Goal: Check status: Check status

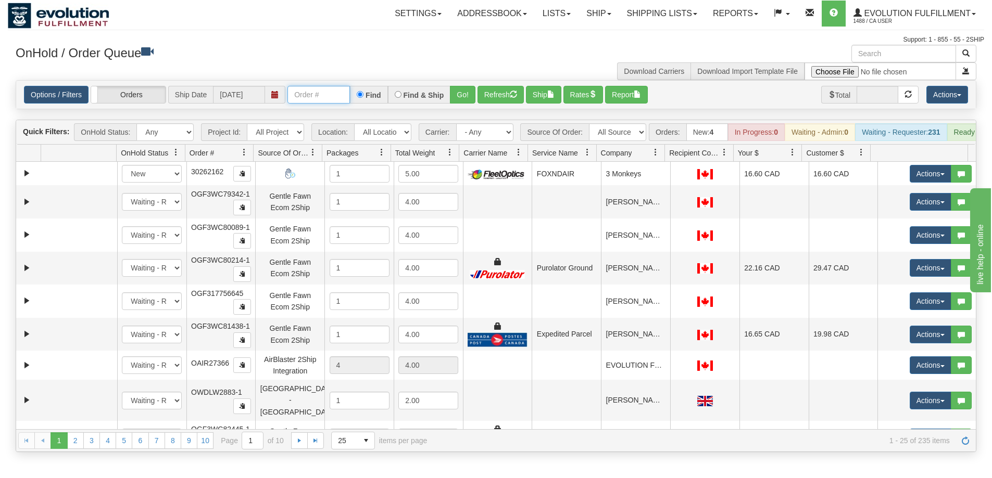
click at [320, 93] on input "text" at bounding box center [318, 95] width 62 height 18
type input "28"
click at [644, 8] on link "Shipping lists" at bounding box center [662, 14] width 86 height 26
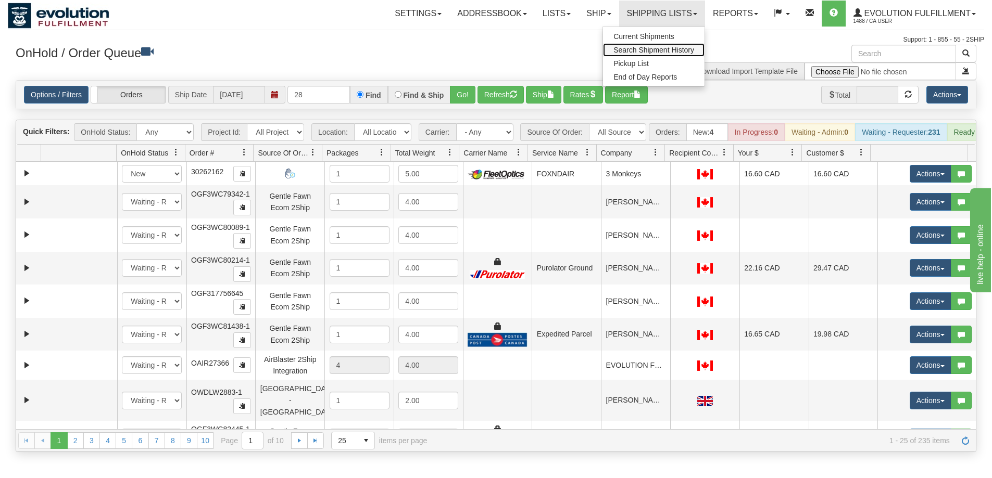
click at [654, 50] on span "Search Shipment History" at bounding box center [653, 50] width 81 height 8
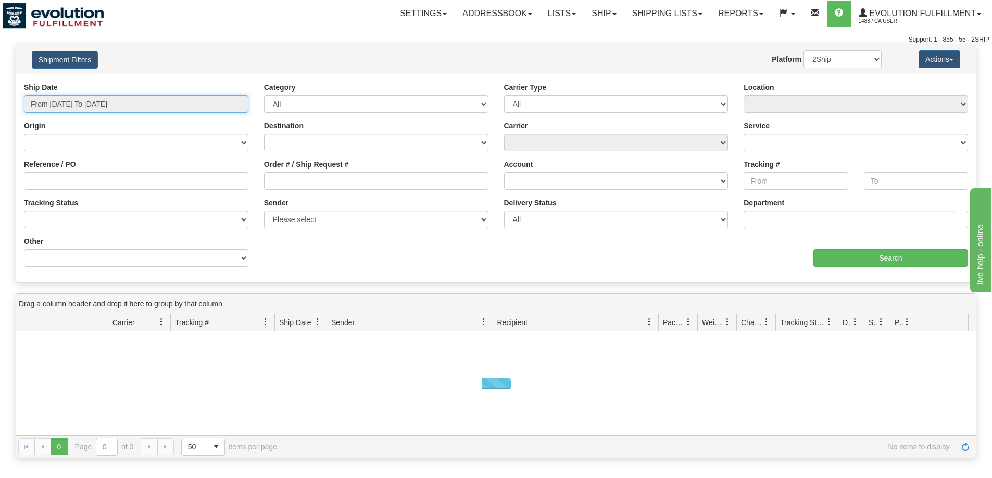
click at [104, 105] on input "From [DATE] To [DATE]" at bounding box center [136, 104] width 224 height 18
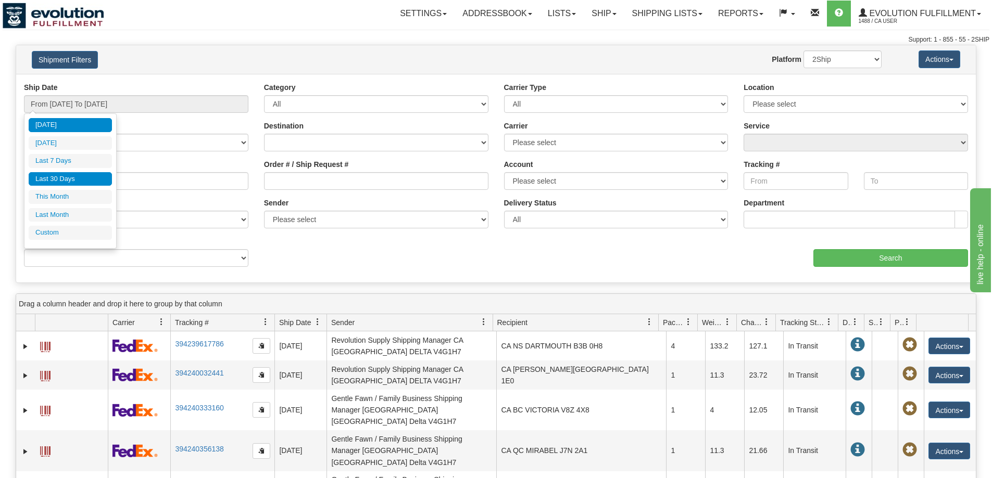
click at [75, 178] on li "Last 30 Days" at bounding box center [70, 179] width 83 height 14
type input "From [DATE] To [DATE]"
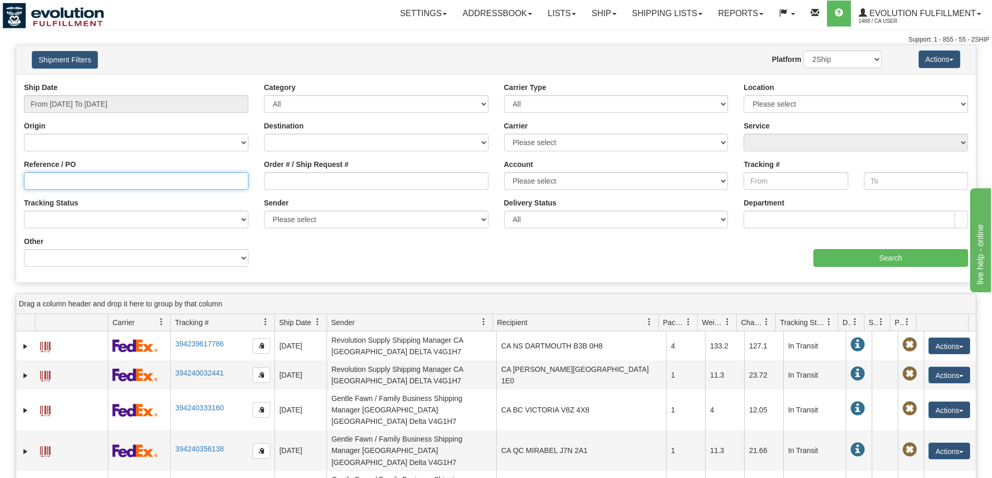
click at [46, 179] on input "Reference / PO" at bounding box center [136, 181] width 224 height 18
type input "2891"
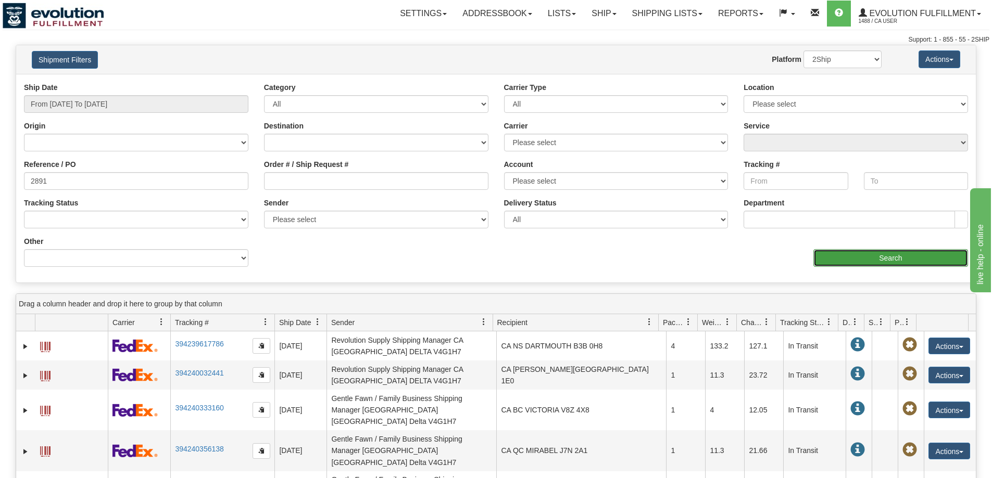
click at [909, 258] on input "Search" at bounding box center [890, 258] width 155 height 18
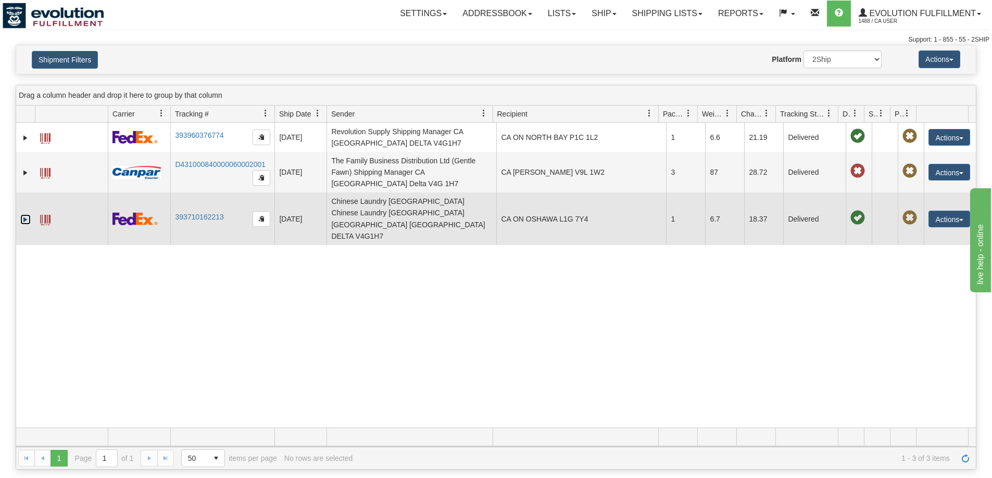
click at [23, 214] on link "Expand" at bounding box center [25, 219] width 10 height 10
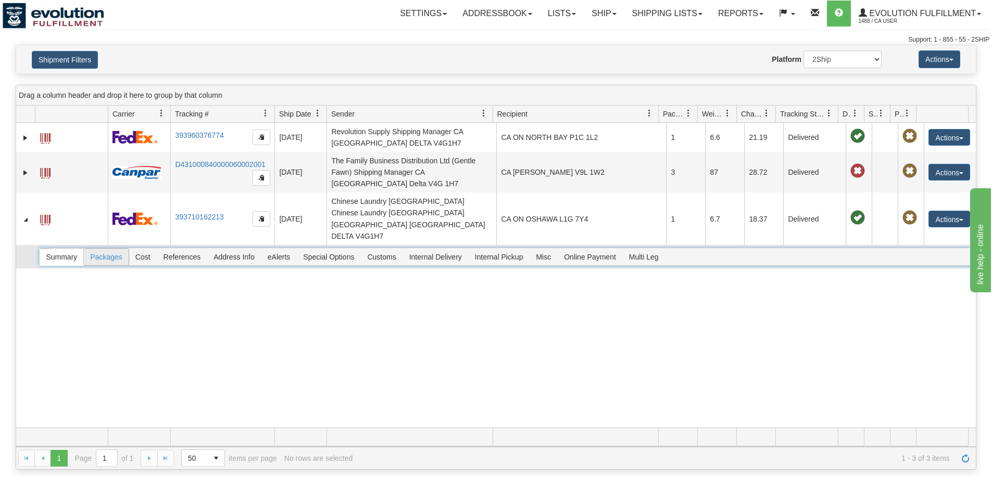
click at [113, 249] on span "Packages" at bounding box center [106, 257] width 44 height 17
click at [73, 248] on div at bounding box center [505, 257] width 932 height 18
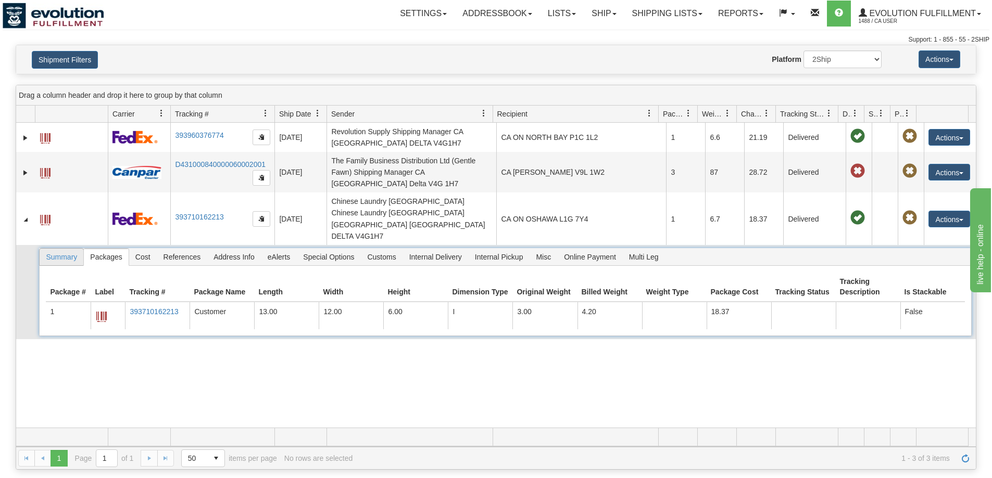
click at [64, 249] on span "Summary" at bounding box center [62, 257] width 44 height 17
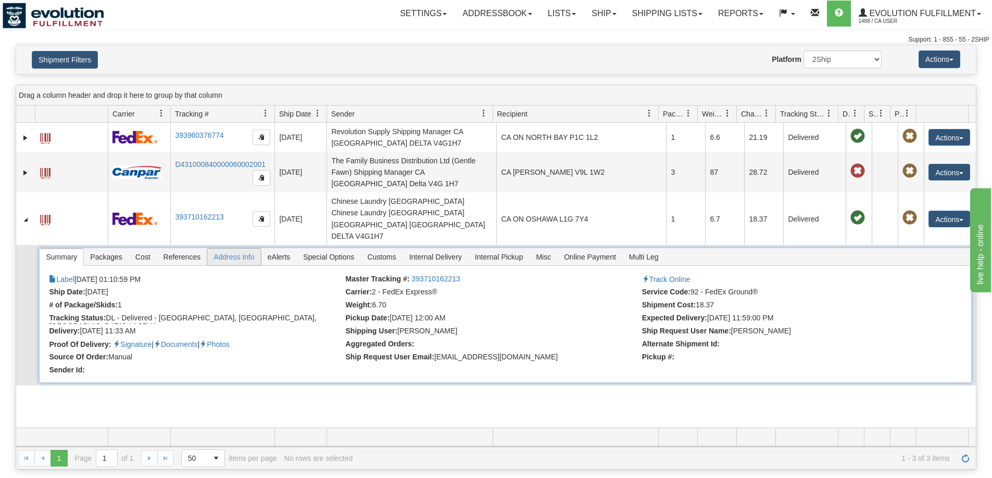
click at [219, 249] on span "Address Info" at bounding box center [234, 257] width 54 height 17
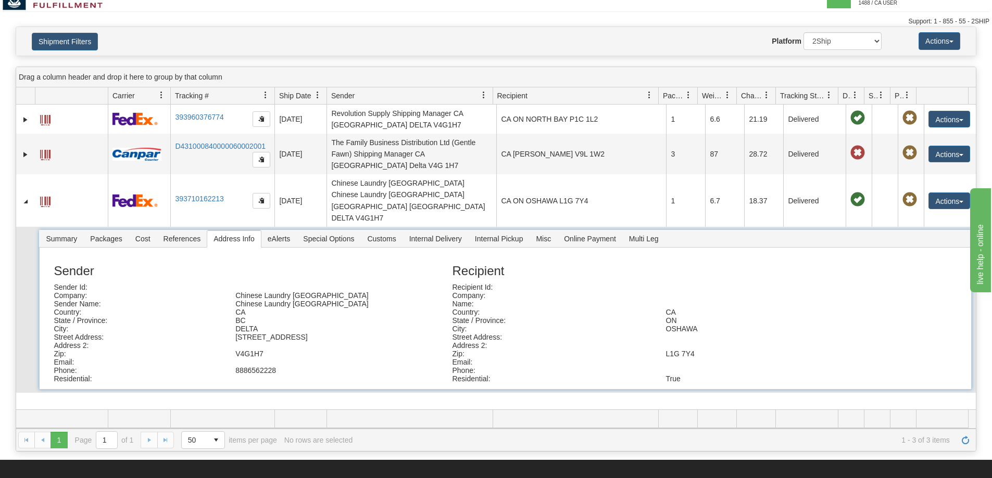
scroll to position [13, 0]
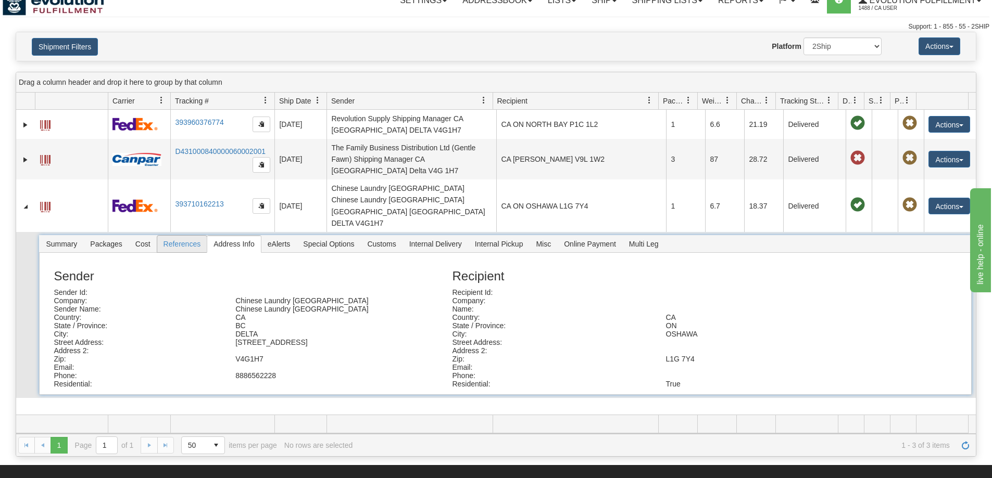
click at [191, 236] on span "References" at bounding box center [182, 244] width 50 height 17
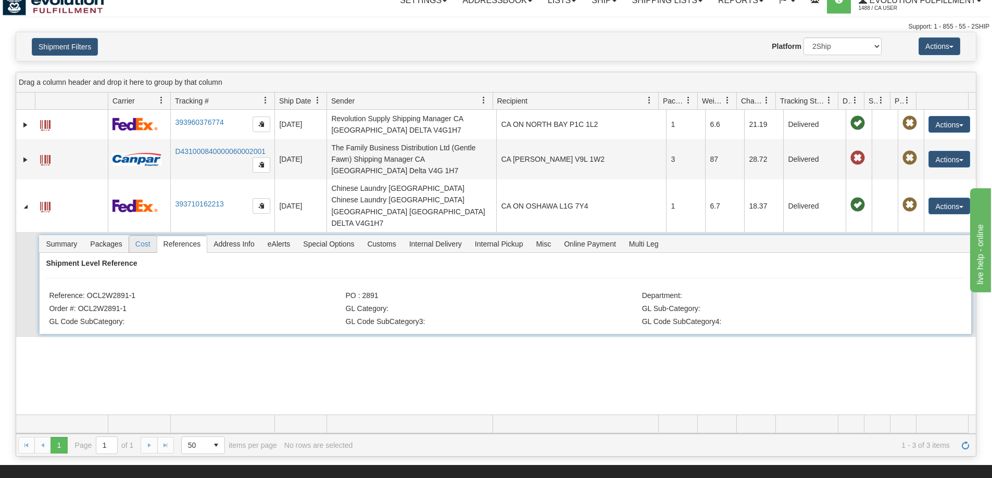
click at [141, 236] on span "Cost" at bounding box center [143, 244] width 28 height 17
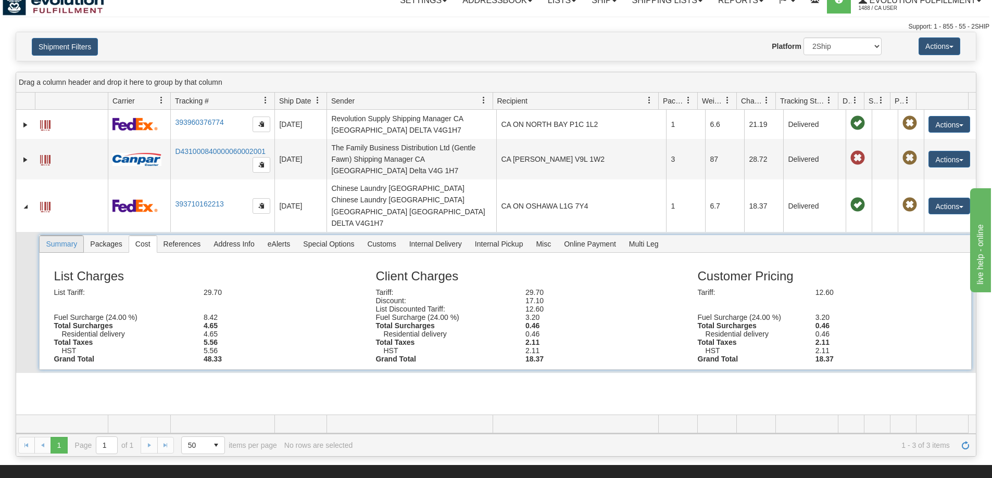
click at [54, 236] on span "Summary" at bounding box center [62, 244] width 44 height 17
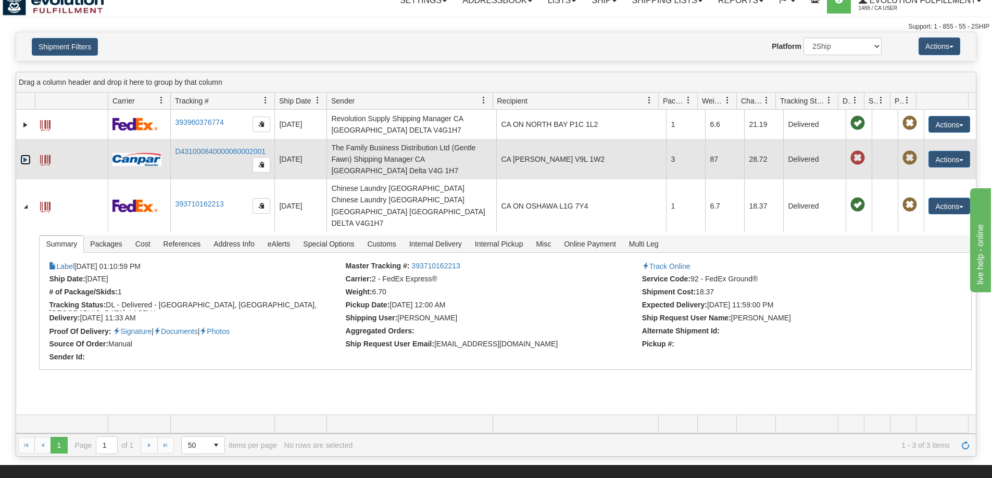
click at [23, 159] on link "Expand" at bounding box center [25, 160] width 10 height 10
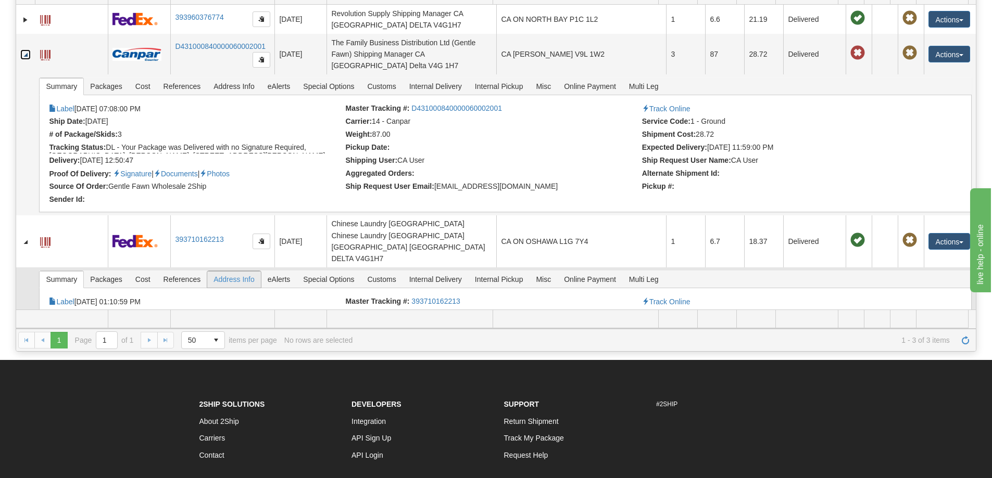
scroll to position [98, 0]
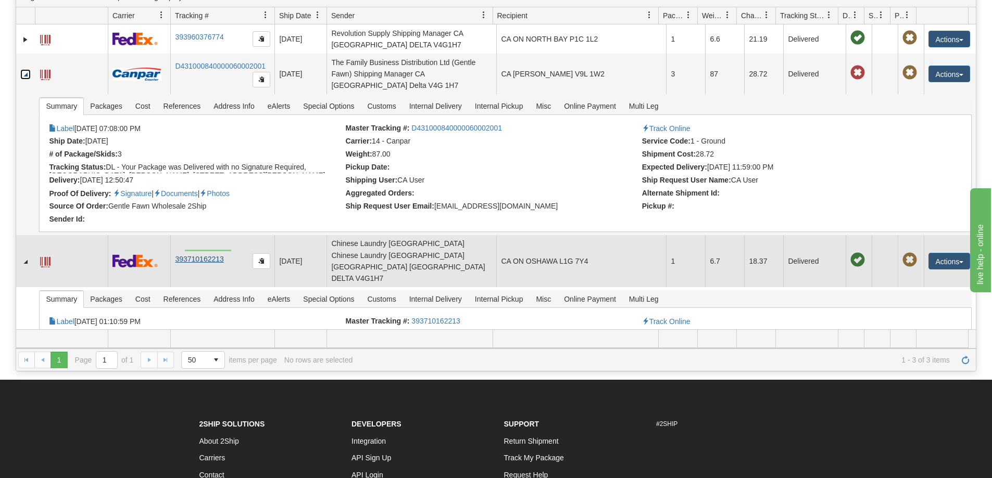
drag, startPoint x: 231, startPoint y: 250, endPoint x: 185, endPoint y: 251, distance: 46.4
click at [185, 251] on td "393710162213" at bounding box center [222, 261] width 104 height 53
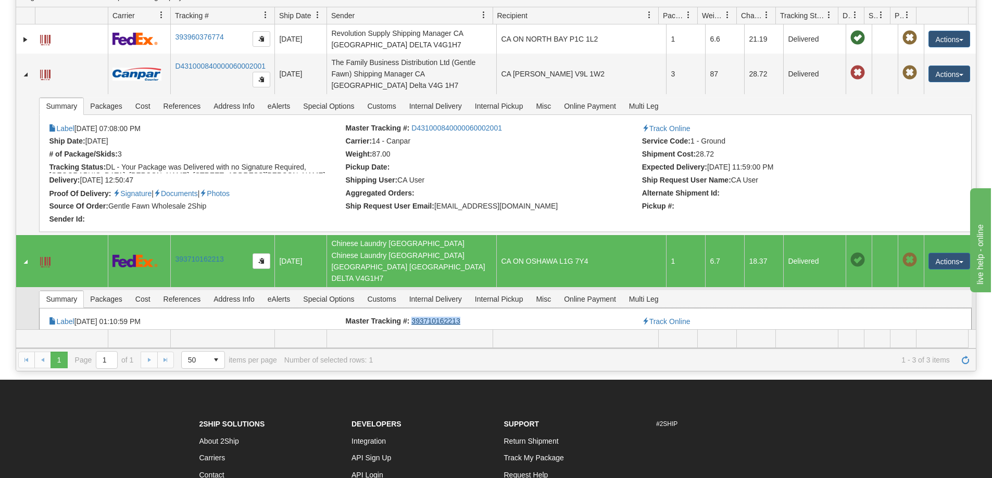
drag, startPoint x: 462, startPoint y: 298, endPoint x: 410, endPoint y: 300, distance: 51.6
click at [410, 317] on li "Master Tracking #: 393710162213" at bounding box center [493, 322] width 294 height 10
copy link "393710162213"
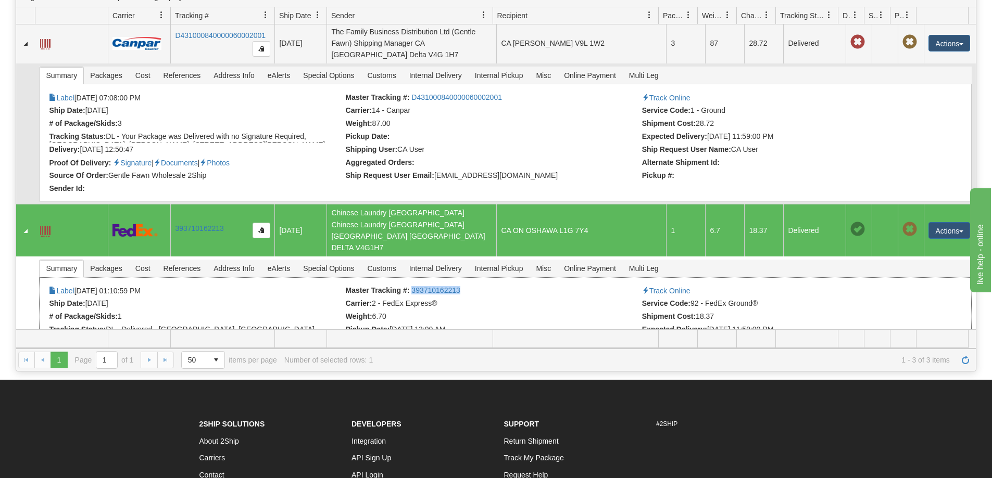
scroll to position [75, 0]
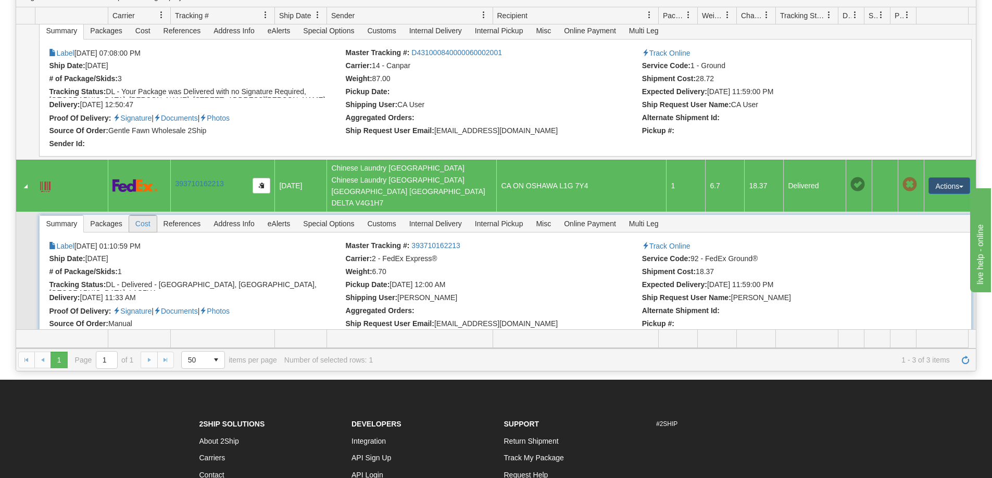
click at [142, 215] on span "Cost" at bounding box center [143, 223] width 28 height 17
